Goal: Browse casually

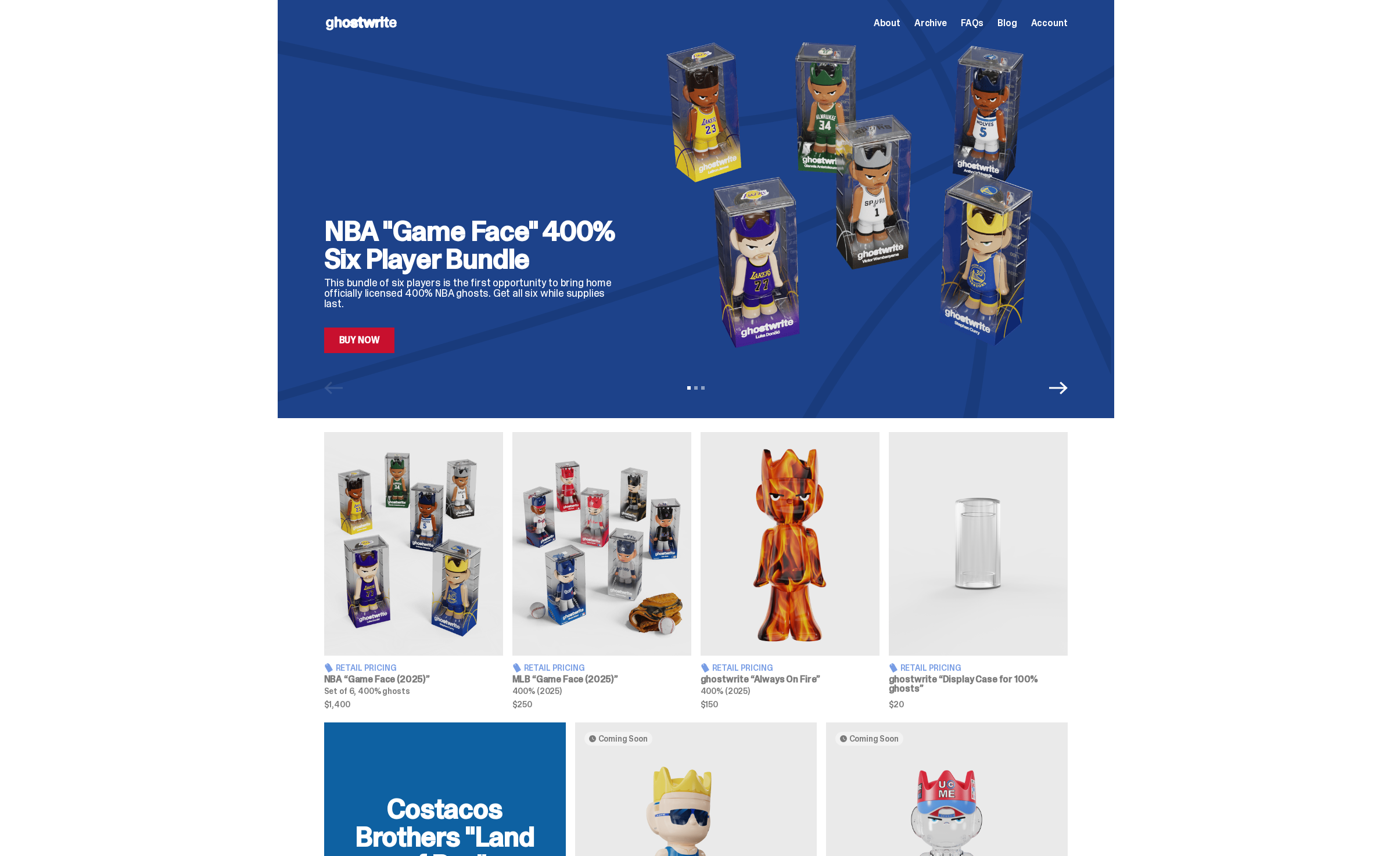
click at [929, 30] on div "About Archive FAQs Blog Account" at bounding box center [970, 23] width 194 height 14
click at [935, 24] on span "Archive" at bounding box center [931, 23] width 33 height 9
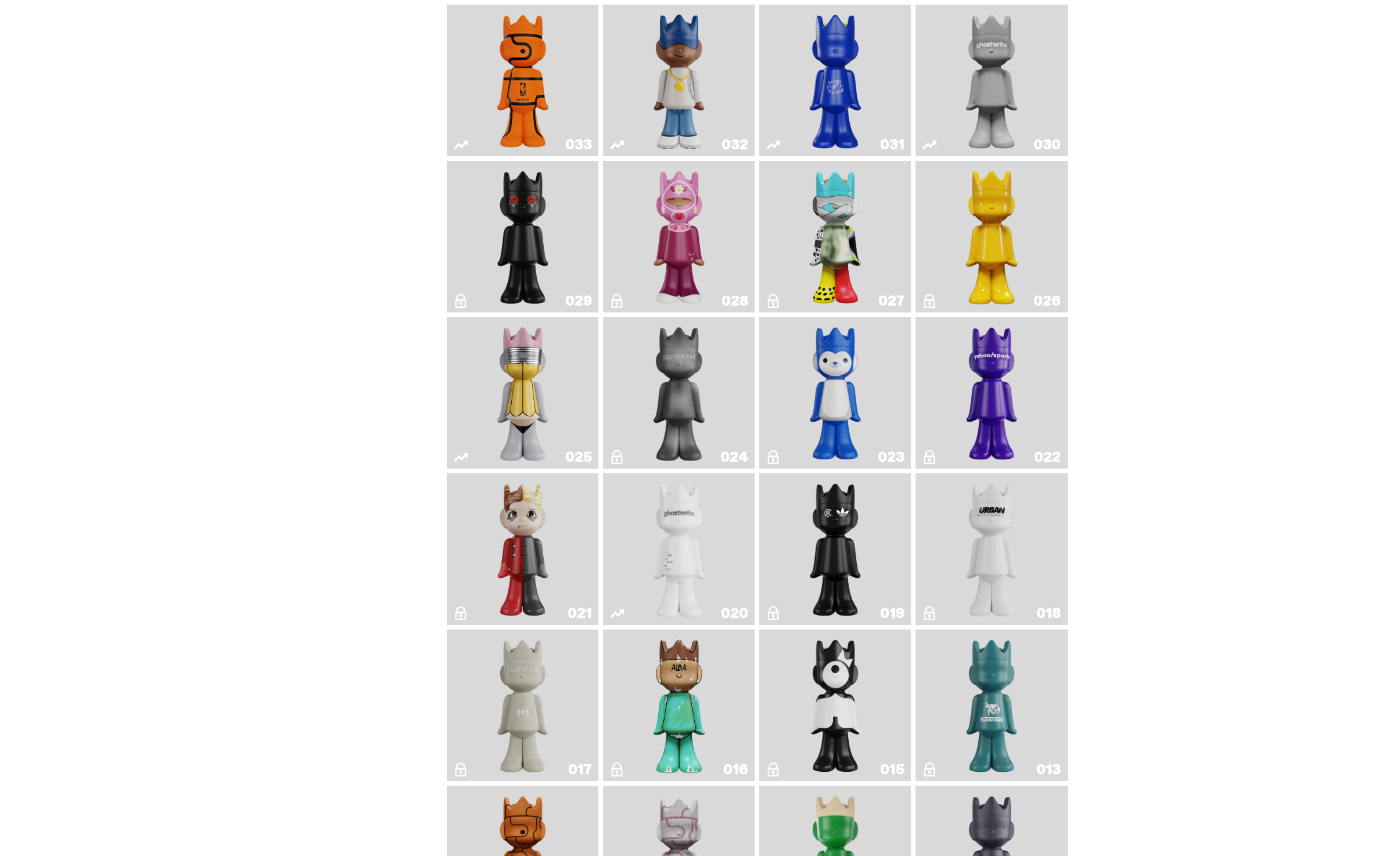
scroll to position [1201, 0]
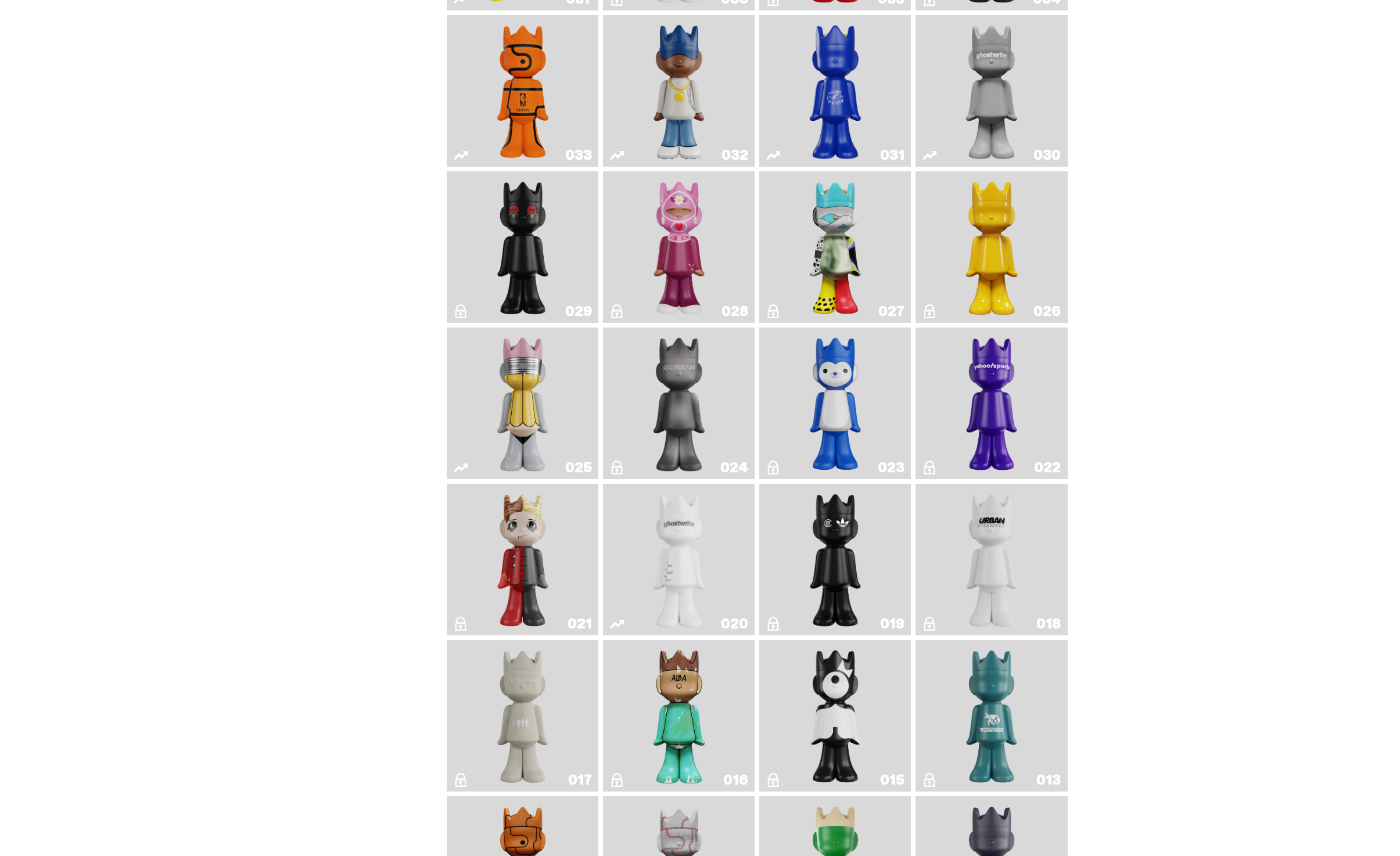
click at [982, 91] on img "One" at bounding box center [991, 91] width 80 height 142
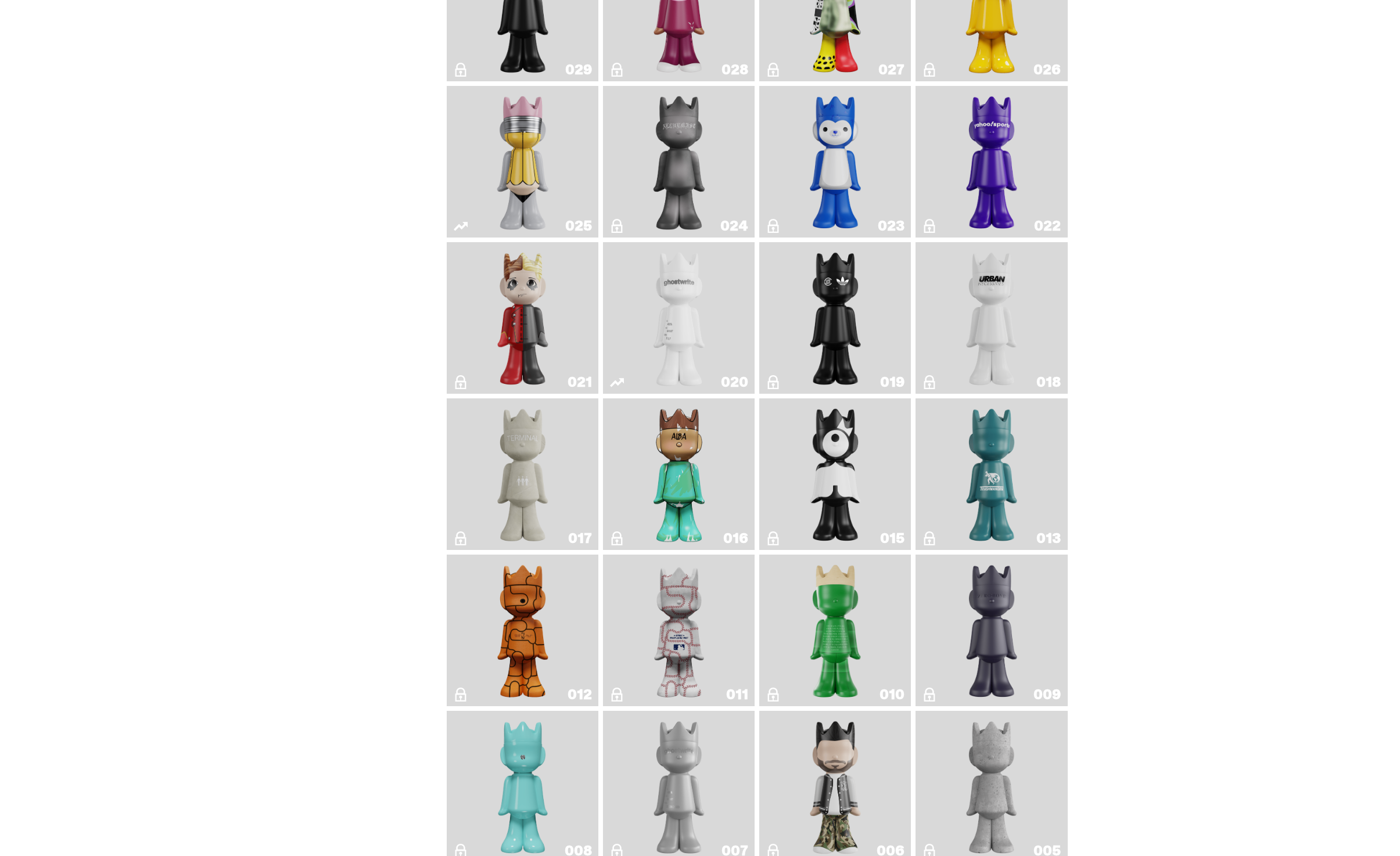
scroll to position [1708, 0]
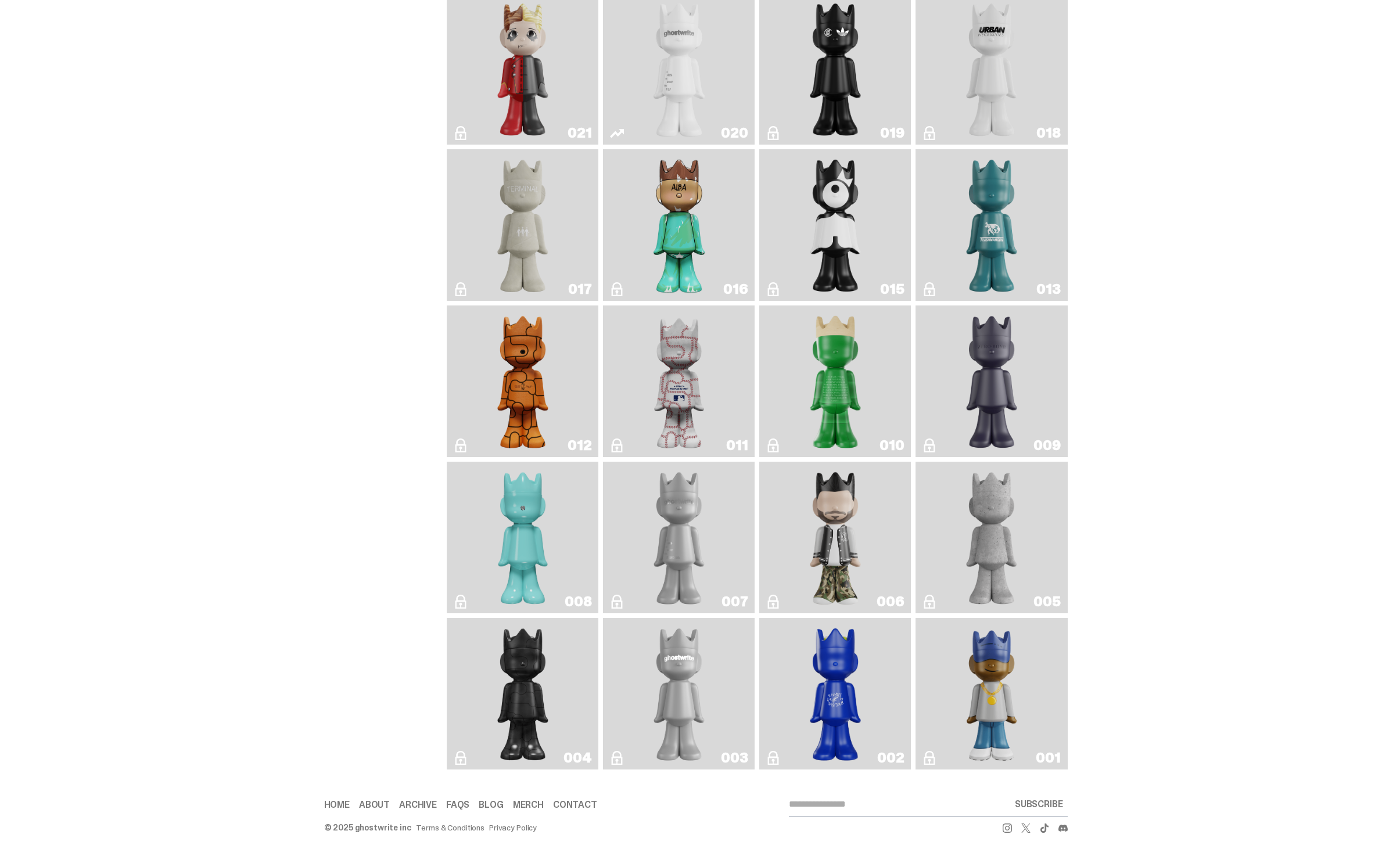
click at [697, 523] on img "ghost repose" at bounding box center [678, 537] width 61 height 142
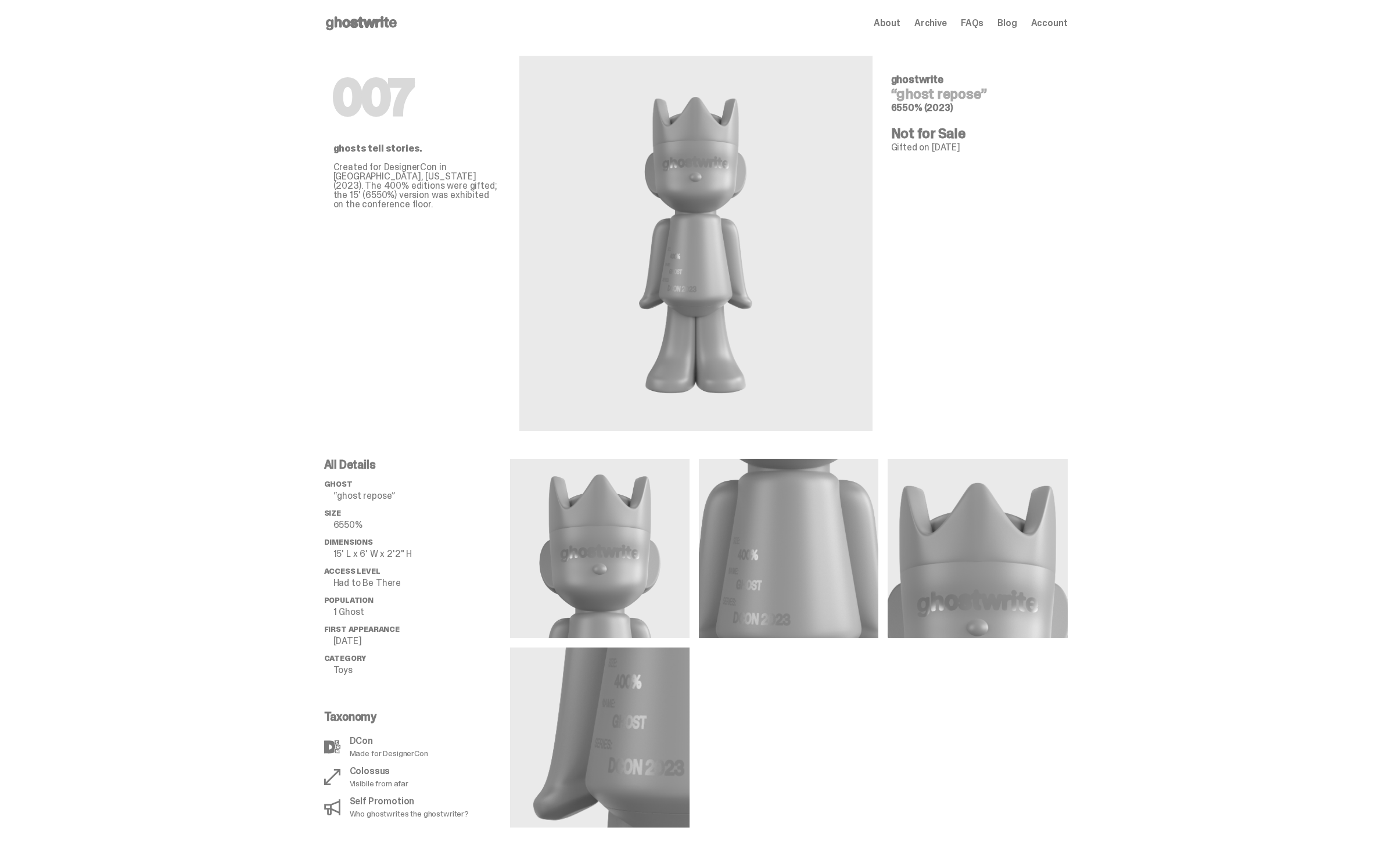
click at [912, 114] on div "007 ghostwrite “ghost repose” 6550% (2023) Not for Sale Gifted on [DATE] ghosts…" at bounding box center [974, 239] width 168 height 385
click at [911, 108] on span "6550% (2023)" at bounding box center [922, 107] width 62 height 12
copy span "6550"
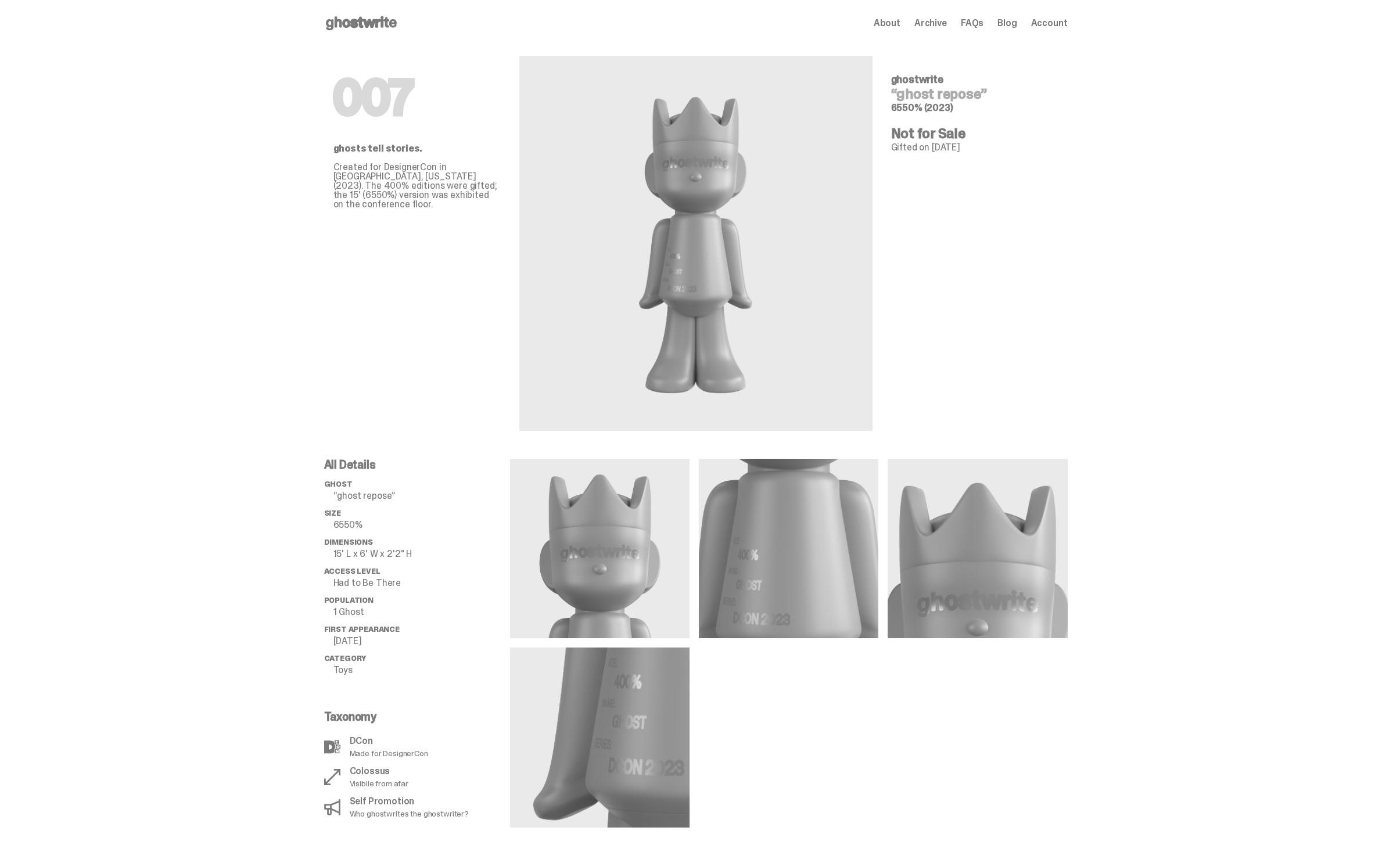
click at [347, 389] on div "007 ghosts tell stories. Created for DesignerCon in [GEOGRAPHIC_DATA], [US_STAT…" at bounding box center [417, 239] width 168 height 385
click at [385, 21] on use at bounding box center [361, 23] width 71 height 14
